Goal: Navigation & Orientation: Find specific page/section

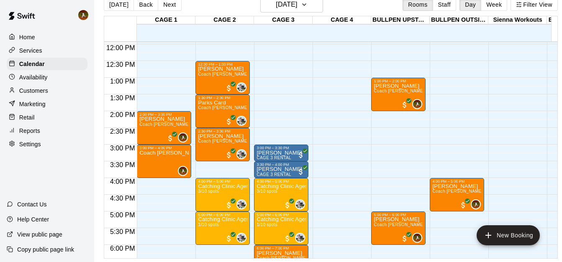
scroll to position [403, 0]
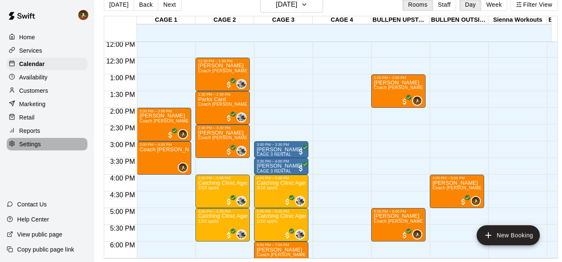
click at [28, 143] on div "Settings" at bounding box center [47, 144] width 81 height 13
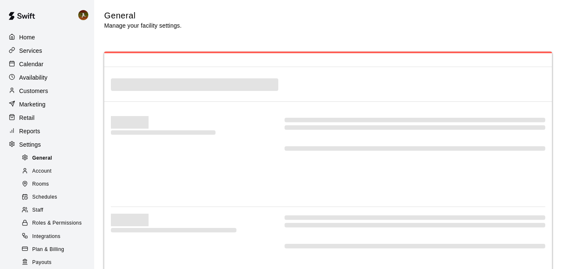
select select "**"
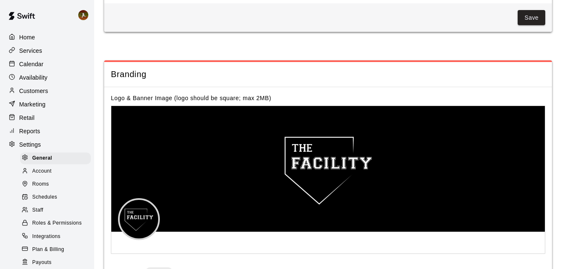
scroll to position [1812, 0]
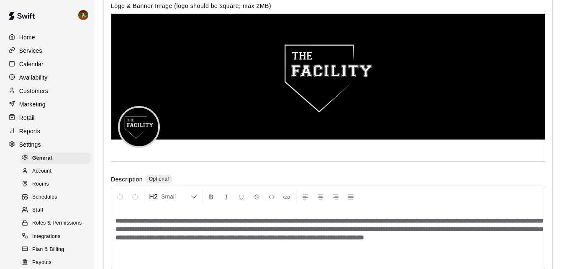
click at [43, 214] on span "Staff" at bounding box center [37, 210] width 11 height 8
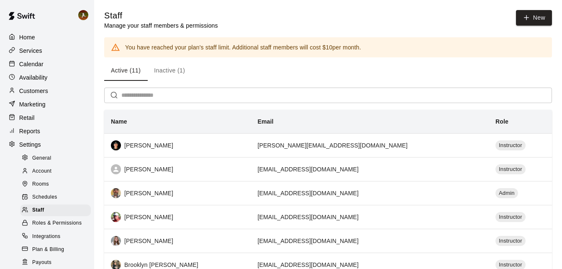
click at [45, 227] on span "Roles & Permissions" at bounding box center [56, 223] width 49 height 8
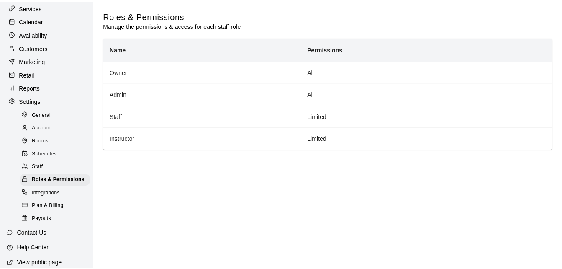
scroll to position [46, 0]
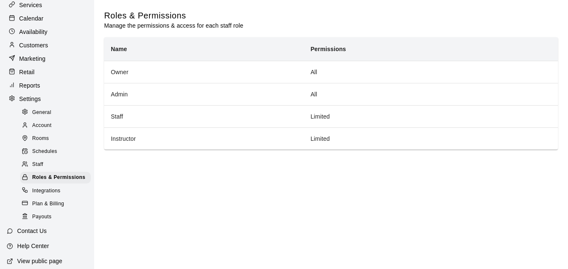
click at [43, 167] on span "Staff" at bounding box center [37, 164] width 11 height 8
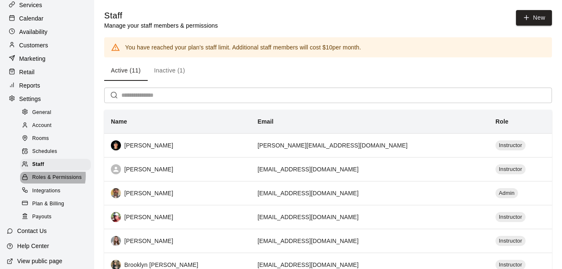
click at [48, 182] on span "Roles & Permissions" at bounding box center [56, 177] width 49 height 8
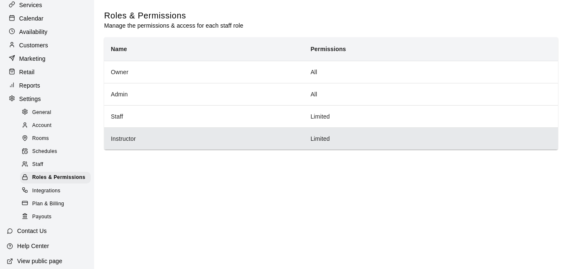
click at [157, 141] on th "Instructor" at bounding box center [204, 138] width 200 height 22
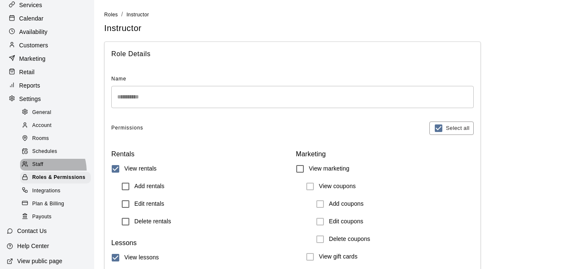
click at [42, 170] on div "Staff" at bounding box center [55, 165] width 71 height 12
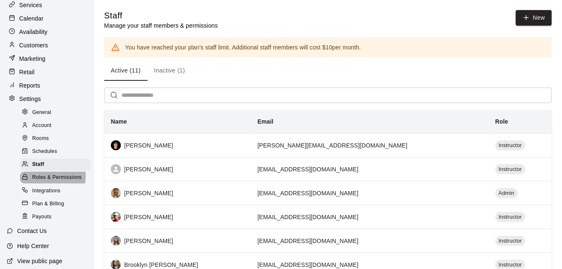
click at [42, 182] on span "Roles & Permissions" at bounding box center [56, 177] width 49 height 8
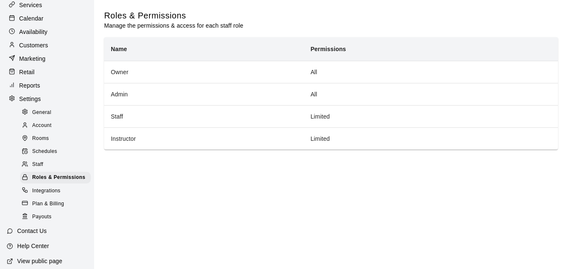
click at [41, 169] on span "Staff" at bounding box center [37, 164] width 11 height 8
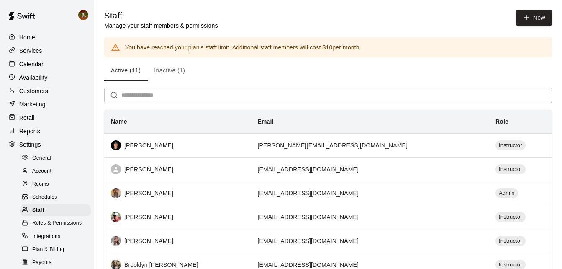
click at [30, 34] on p "Home" at bounding box center [27, 37] width 16 height 8
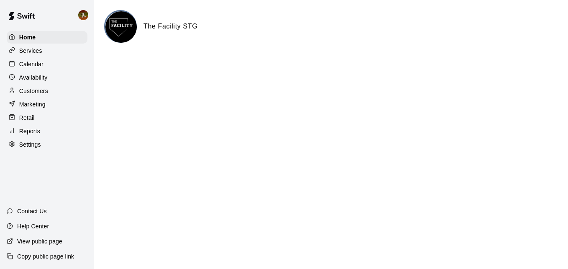
click at [36, 44] on div "Home Services Calendar Availability Customers Marketing Retail Reports Settings" at bounding box center [47, 90] width 94 height 121
click at [33, 52] on p "Services" at bounding box center [30, 50] width 23 height 8
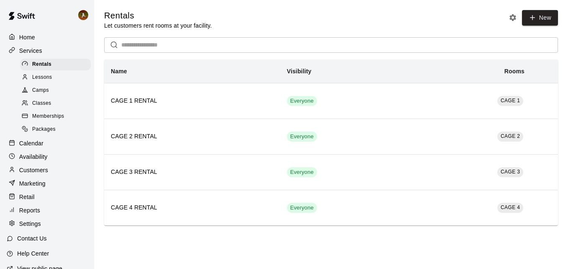
click at [28, 35] on p "Home" at bounding box center [27, 37] width 16 height 8
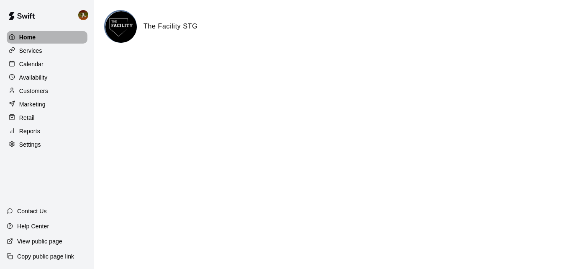
click at [28, 35] on p "Home" at bounding box center [27, 37] width 17 height 8
